Goal: Find contact information: Find contact information

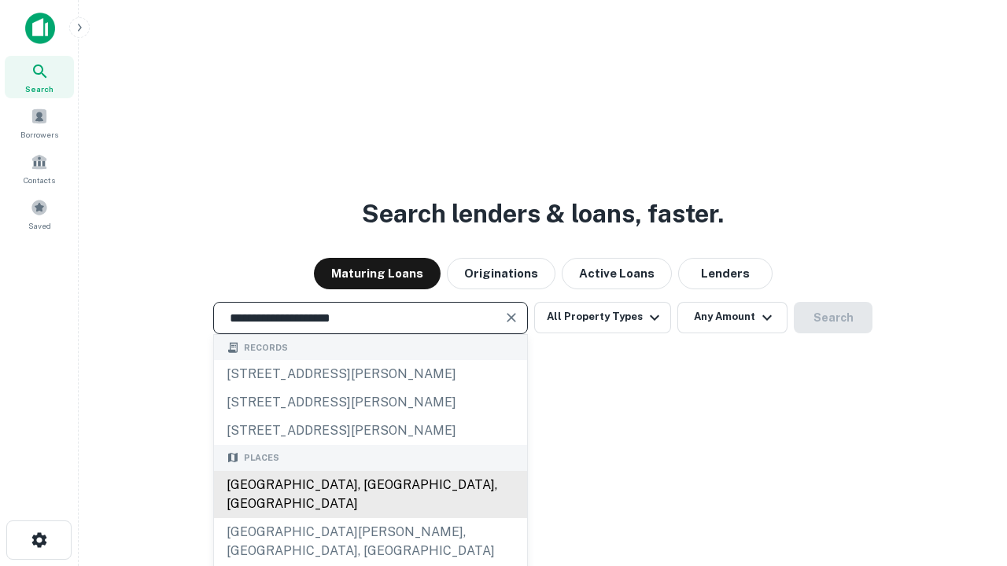
click at [370, 518] on div "Santa Monica, CA, USA" at bounding box center [370, 494] width 313 height 47
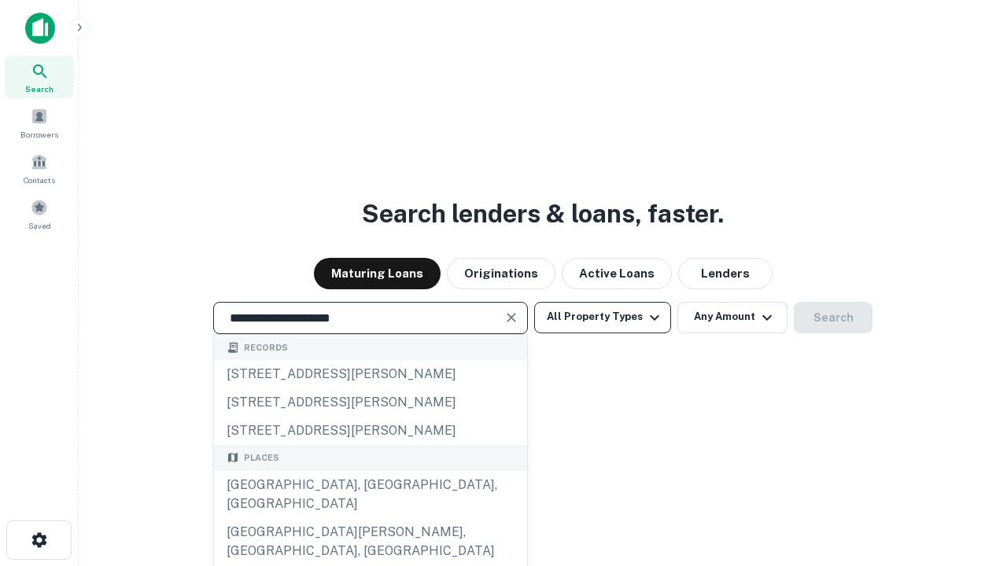
type input "**********"
click at [603, 317] on button "All Property Types" at bounding box center [602, 317] width 137 height 31
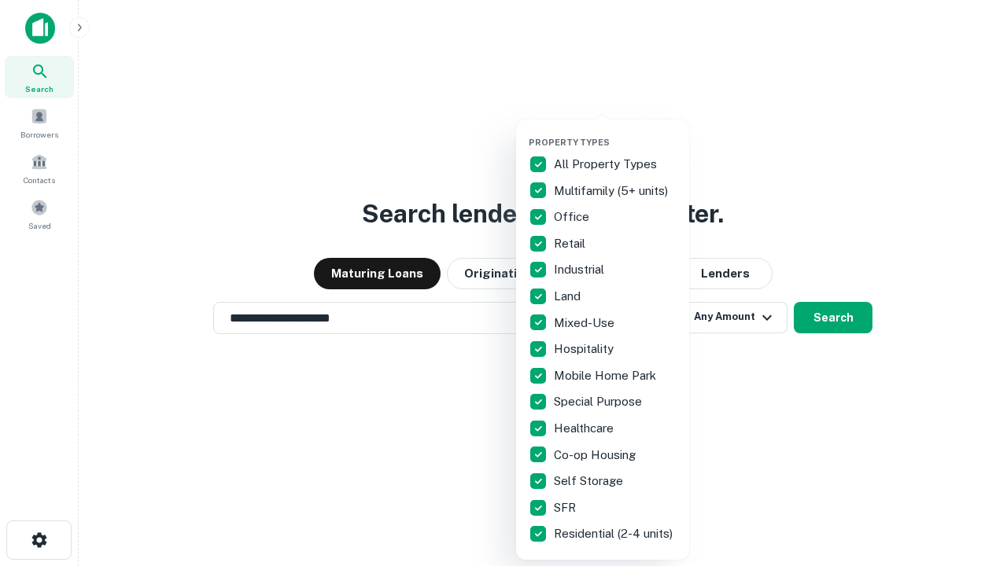
click at [615, 132] on button "button" at bounding box center [615, 132] width 173 height 1
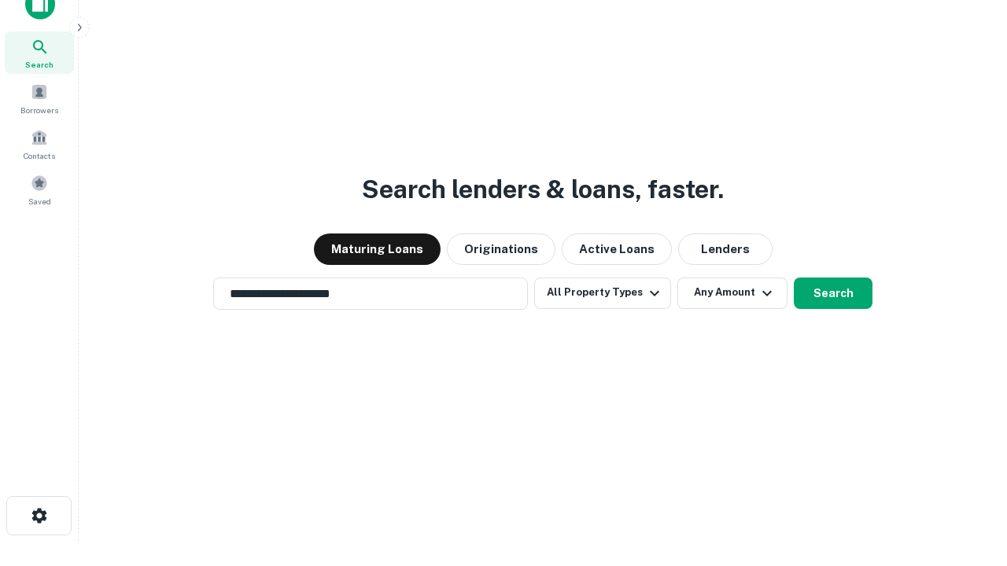
scroll to position [9, 190]
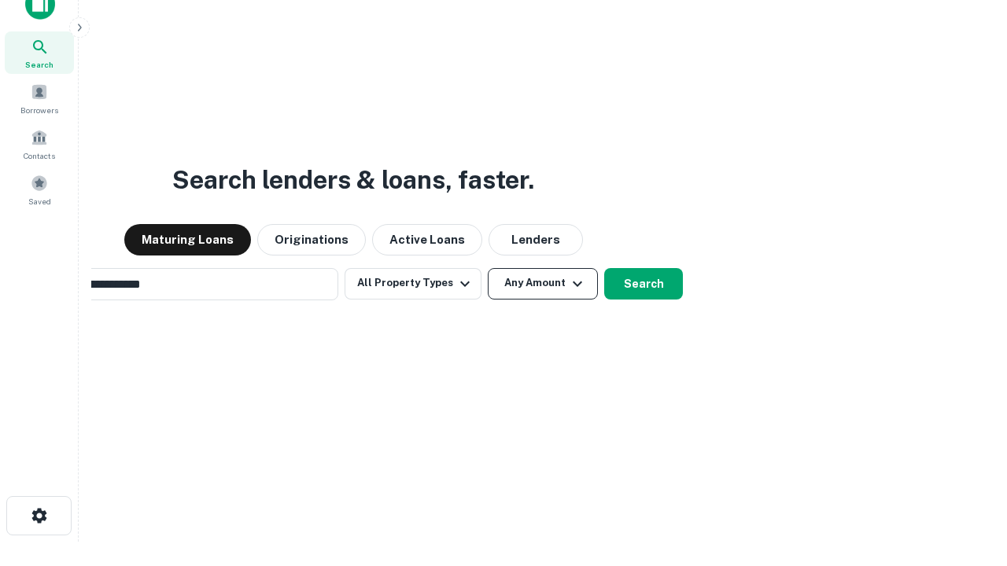
click at [488, 268] on button "Any Amount" at bounding box center [543, 283] width 110 height 31
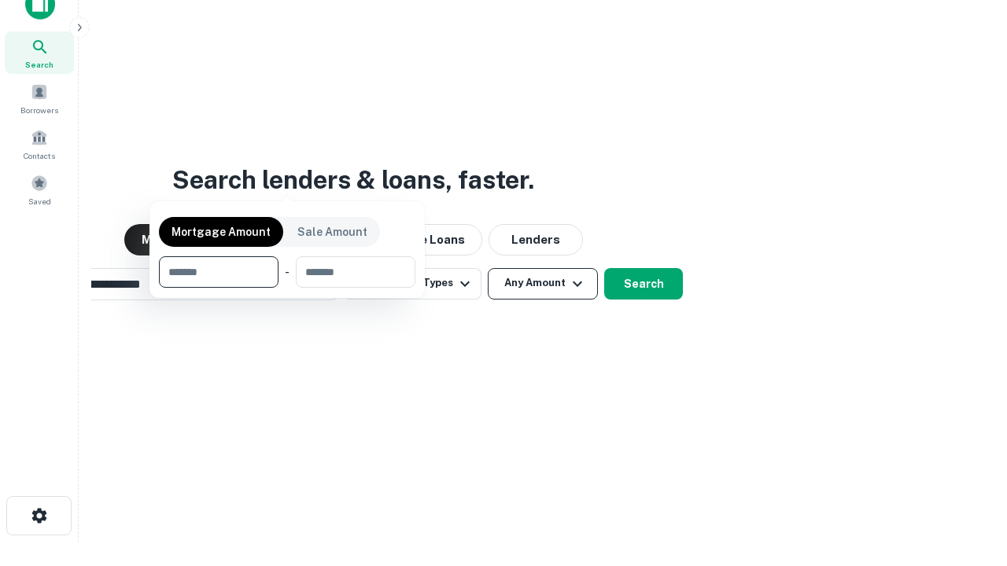
scroll to position [113, 445]
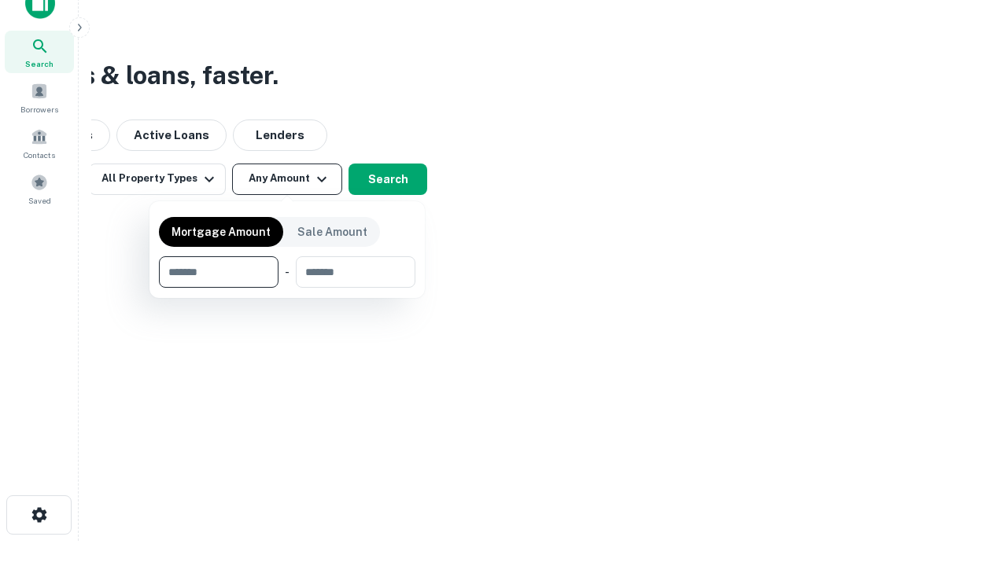
type input "*******"
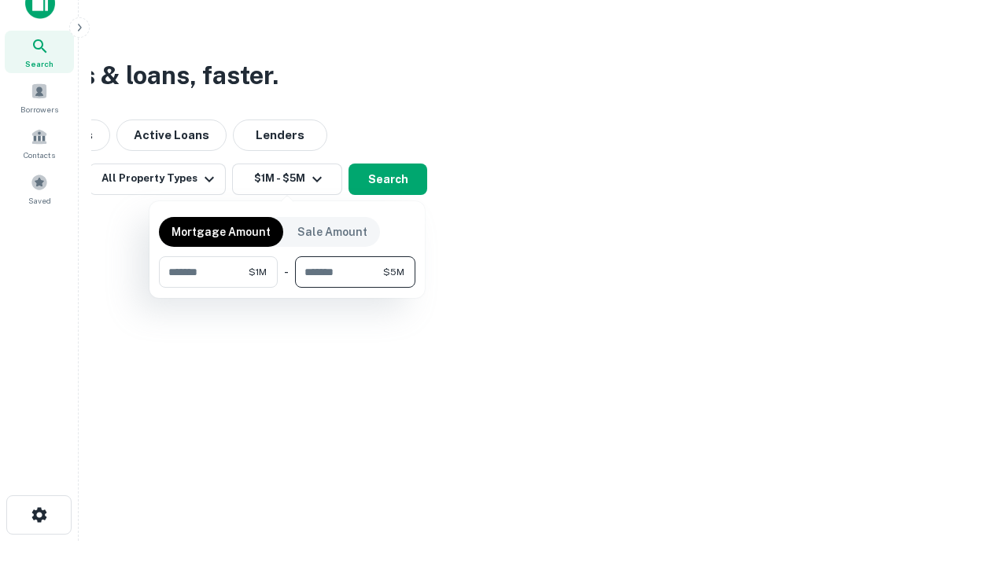
type input "*******"
click at [287, 288] on button "button" at bounding box center [287, 288] width 256 height 1
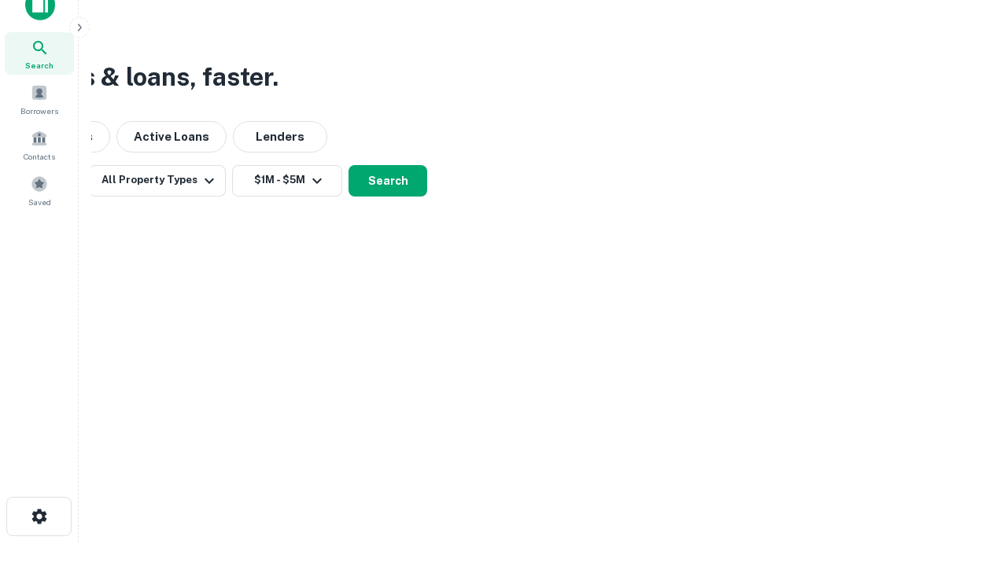
scroll to position [9, 290]
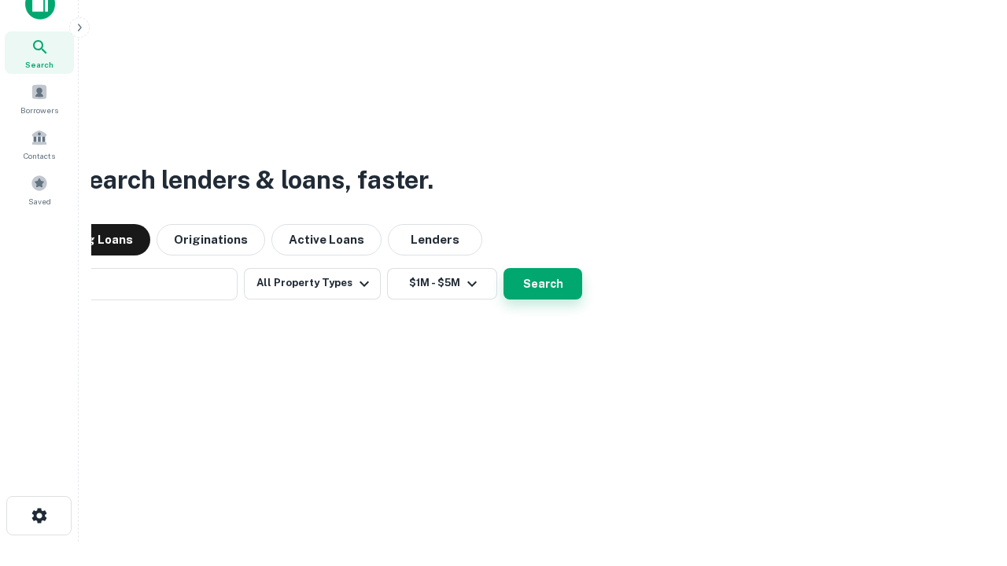
click at [503, 268] on button "Search" at bounding box center [542, 283] width 79 height 31
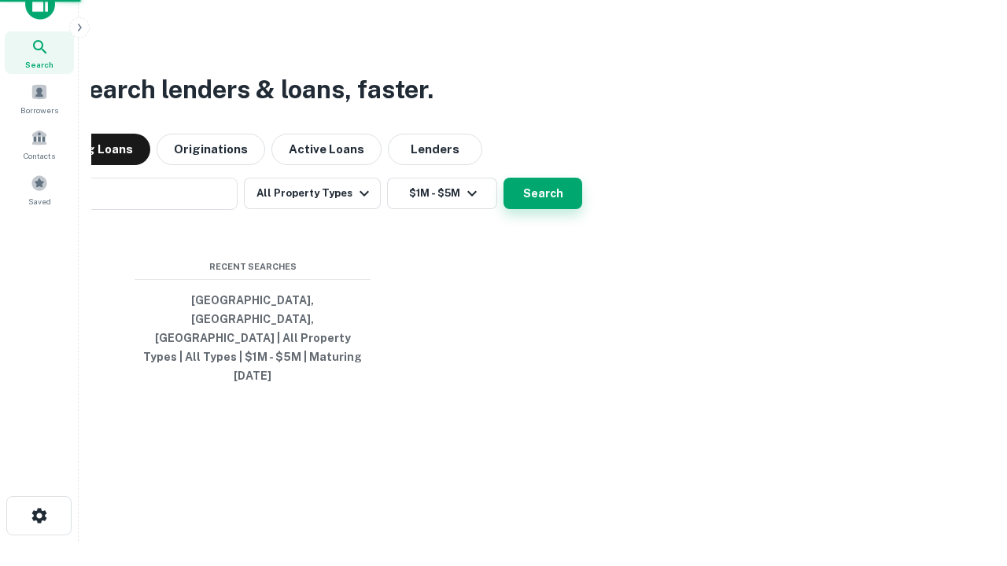
scroll to position [42, 445]
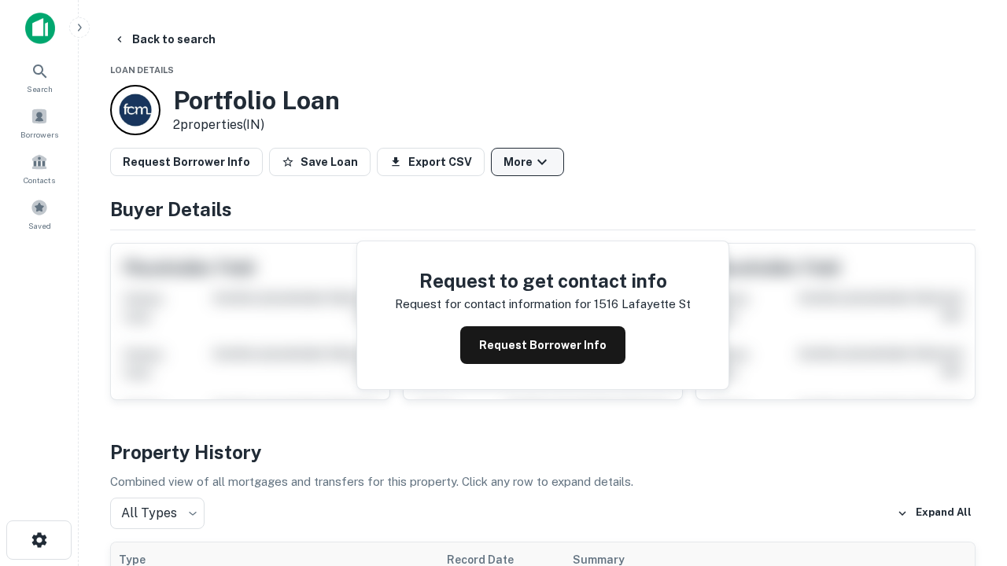
click at [527, 162] on button "More" at bounding box center [527, 162] width 73 height 28
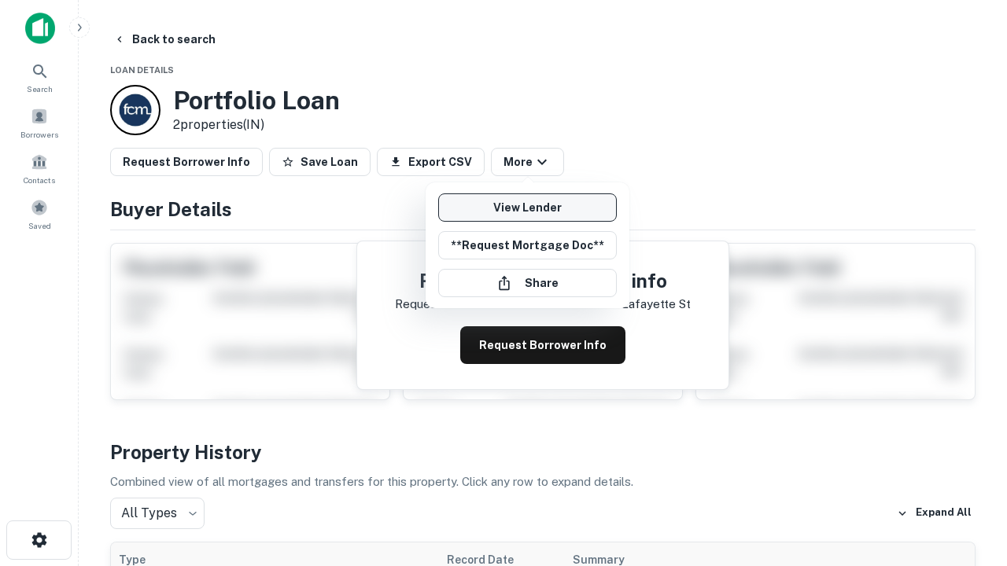
click at [527, 208] on link "View Lender" at bounding box center [527, 208] width 179 height 28
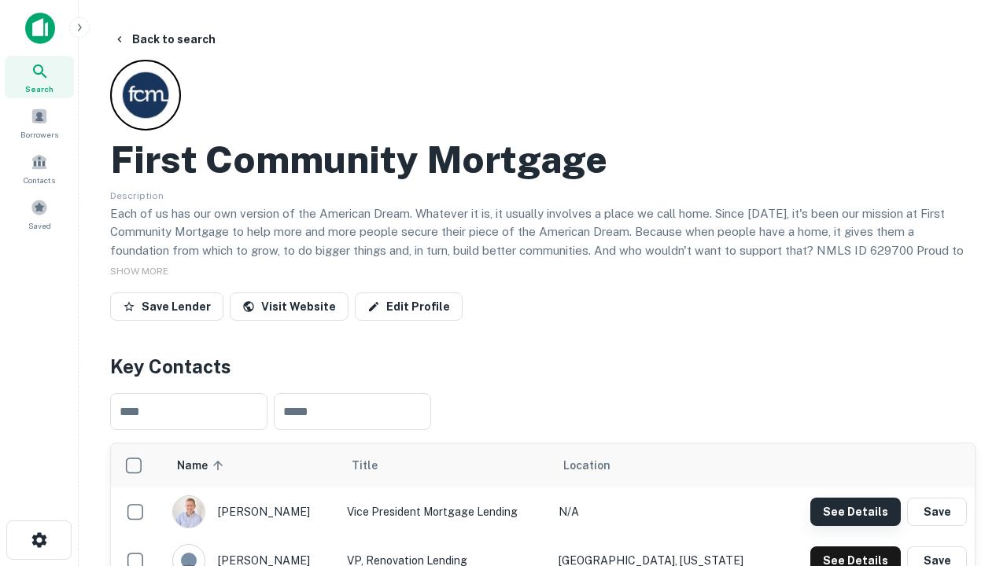
click at [855, 511] on button "See Details" at bounding box center [855, 512] width 90 height 28
click at [39, 540] on icon "button" at bounding box center [39, 540] width 19 height 19
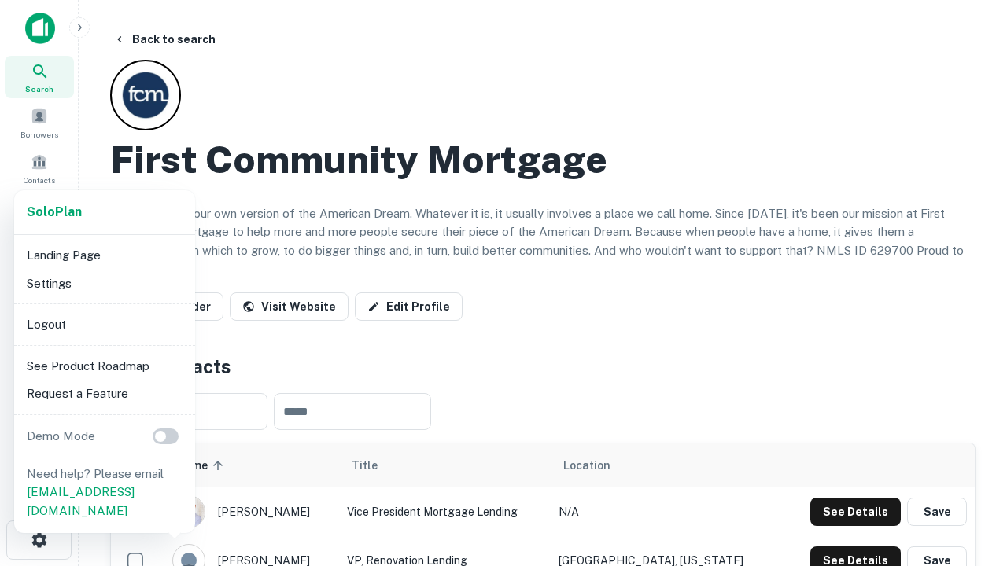
click at [104, 324] on li "Logout" at bounding box center [104, 325] width 168 height 28
